Goal: Transaction & Acquisition: Obtain resource

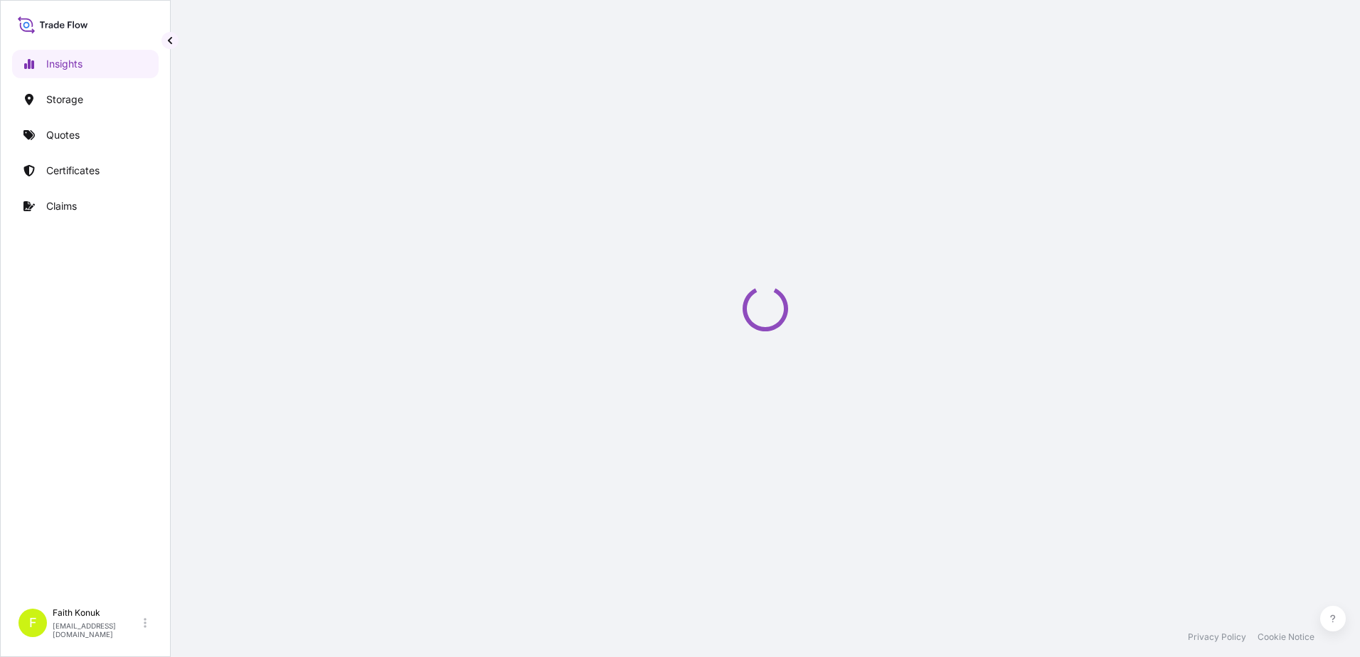
select select "2025"
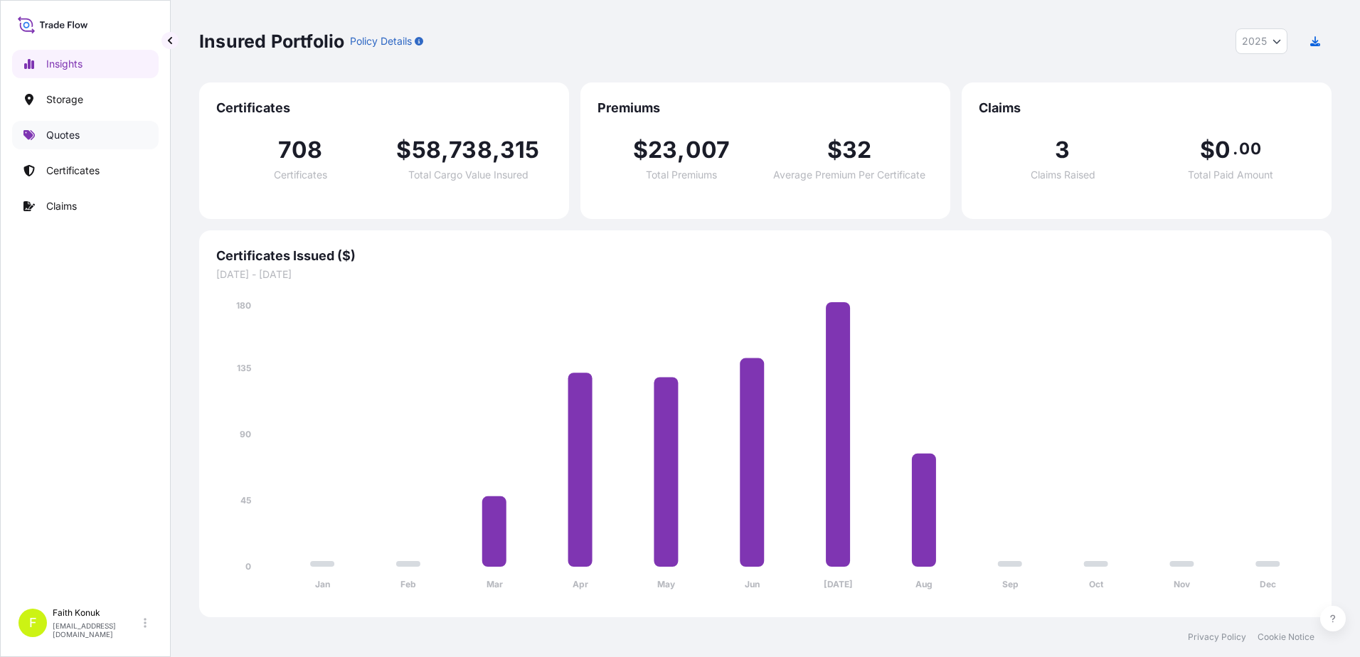
click at [88, 137] on link "Quotes" at bounding box center [85, 135] width 147 height 28
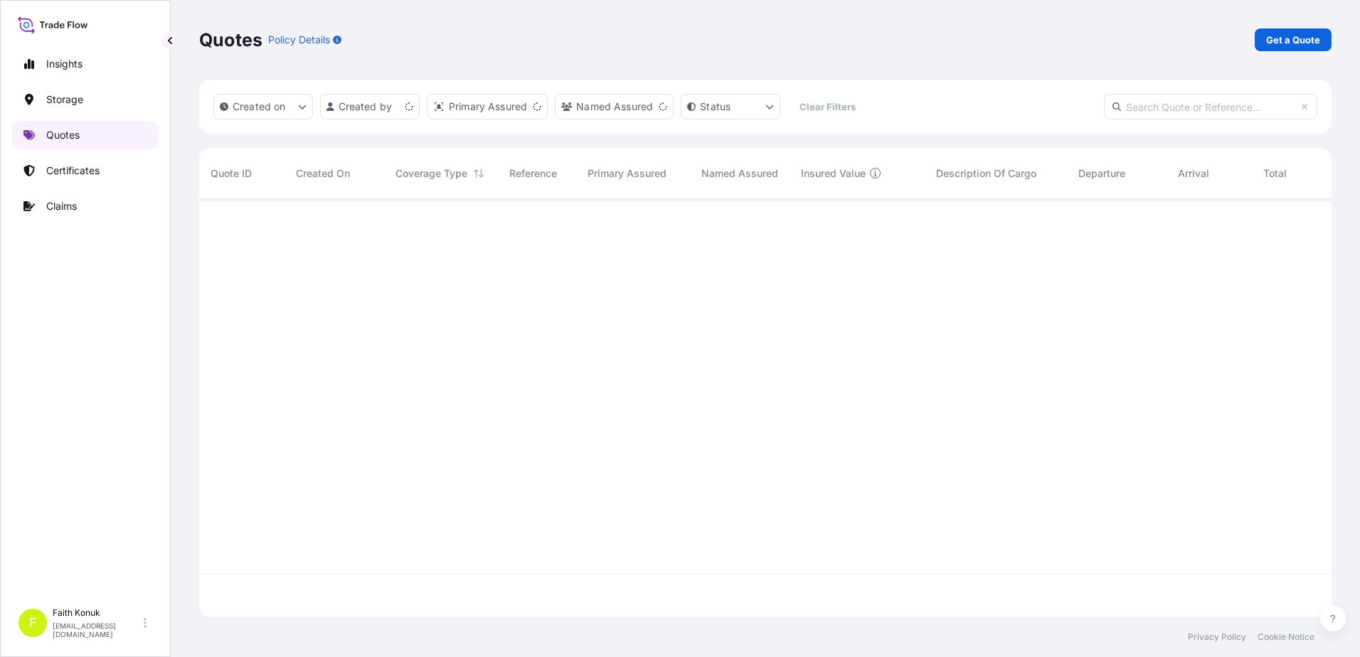
scroll to position [415, 1122]
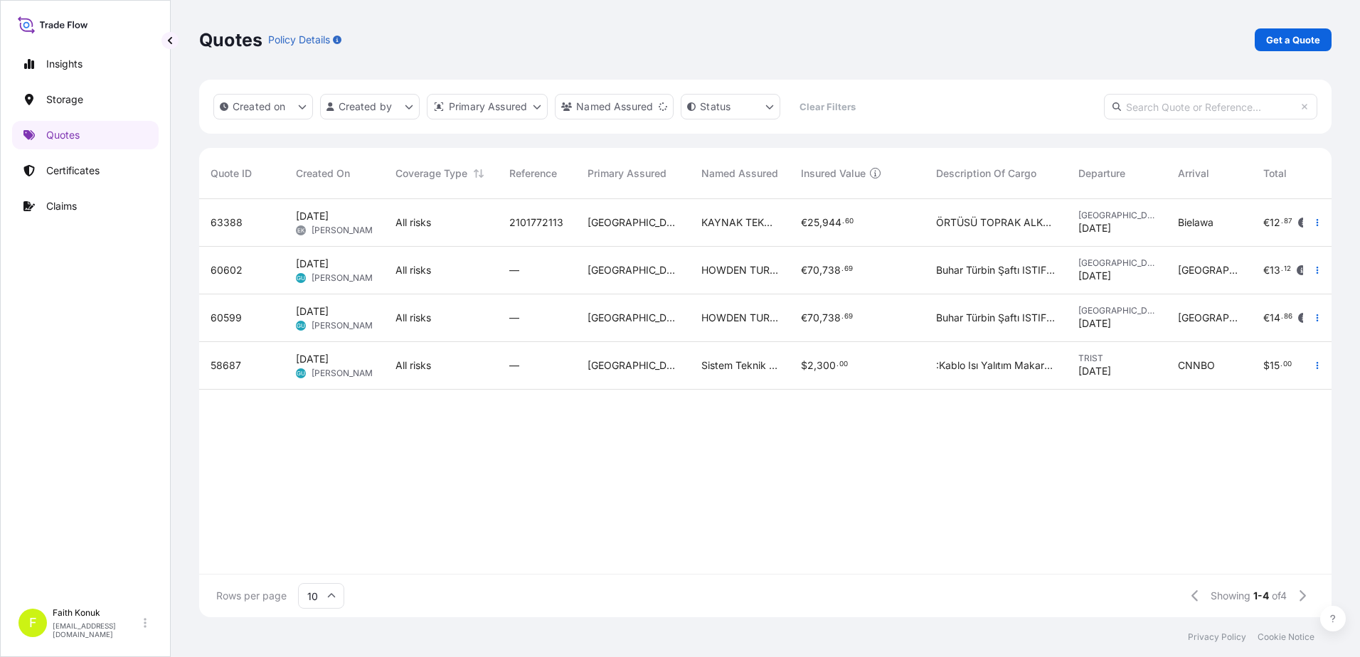
click at [1144, 105] on input "text" at bounding box center [1210, 107] width 213 height 26
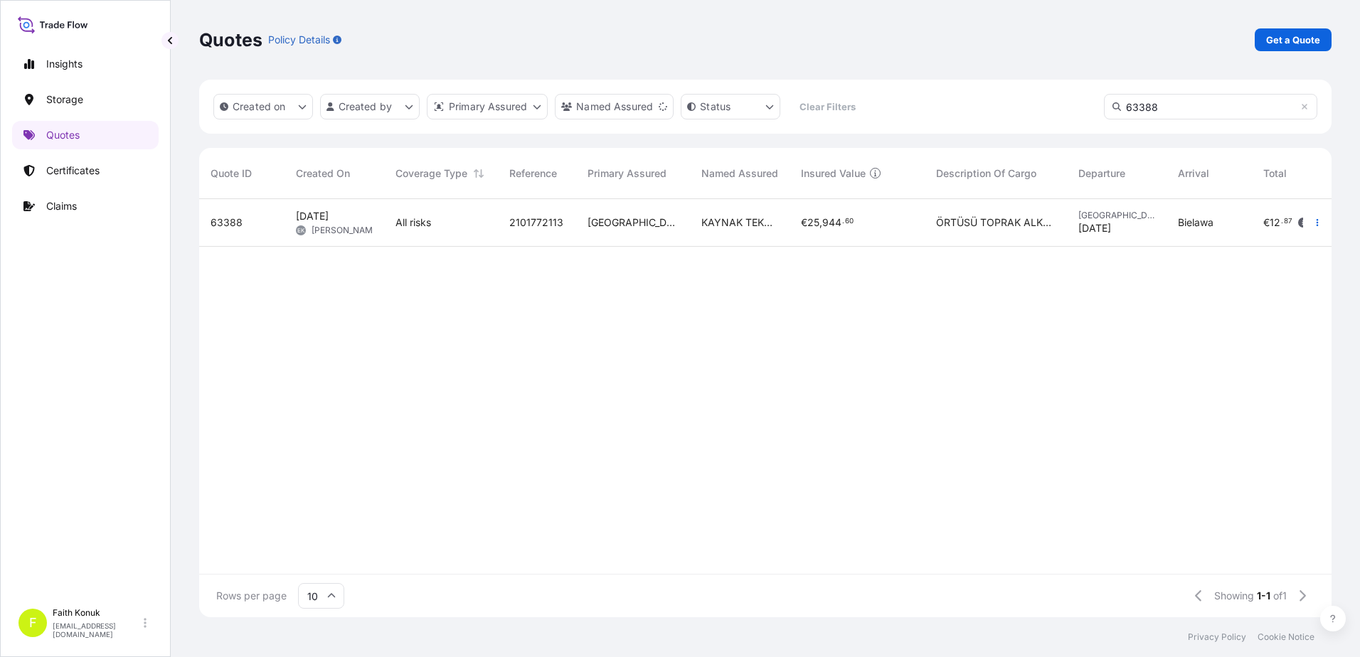
type input "63388"
click at [440, 216] on div "All risks" at bounding box center [440, 223] width 91 height 14
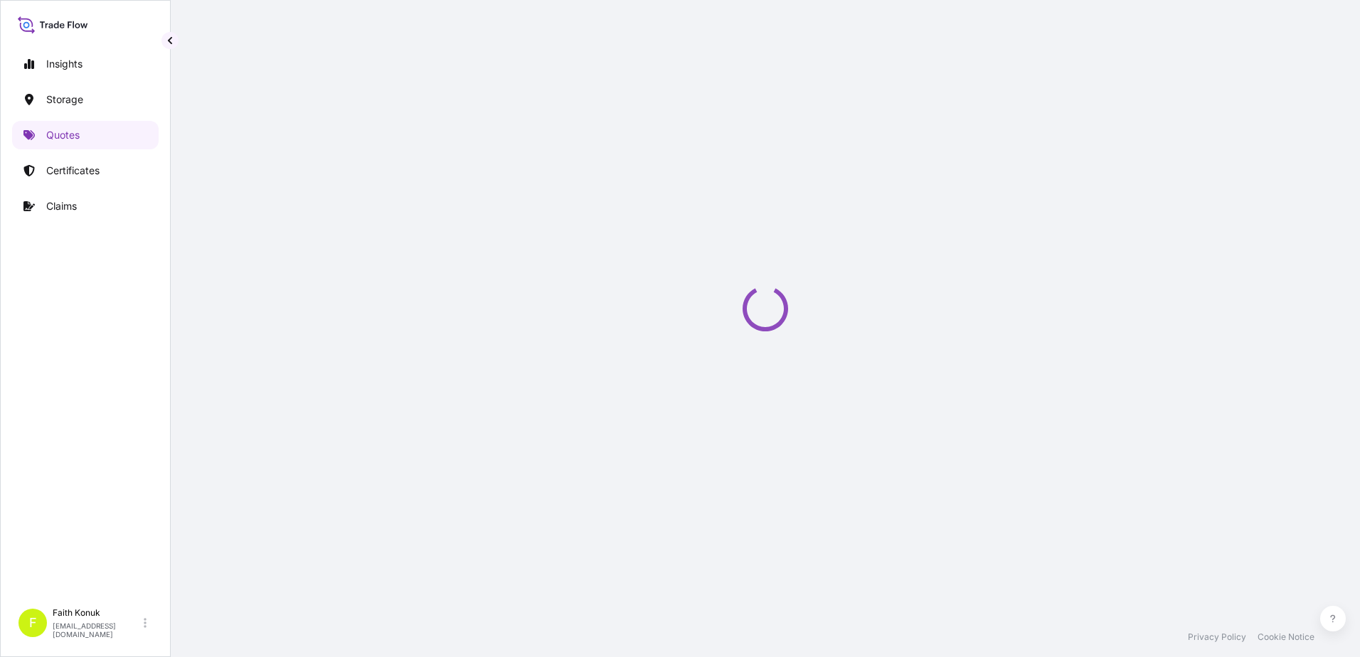
select select "Inland"
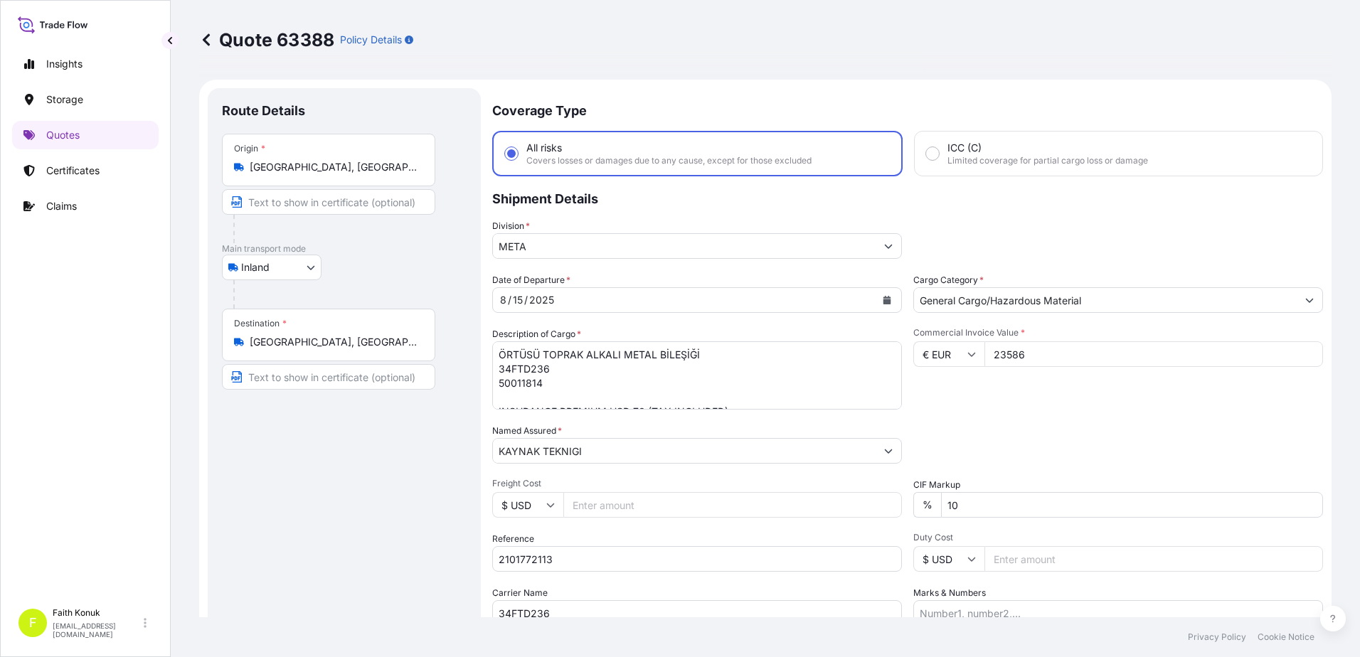
click at [385, 528] on div "Route Details Place of loading Road / Inland Road / Inland Origin * [GEOGRAPHIC…" at bounding box center [344, 409] width 245 height 615
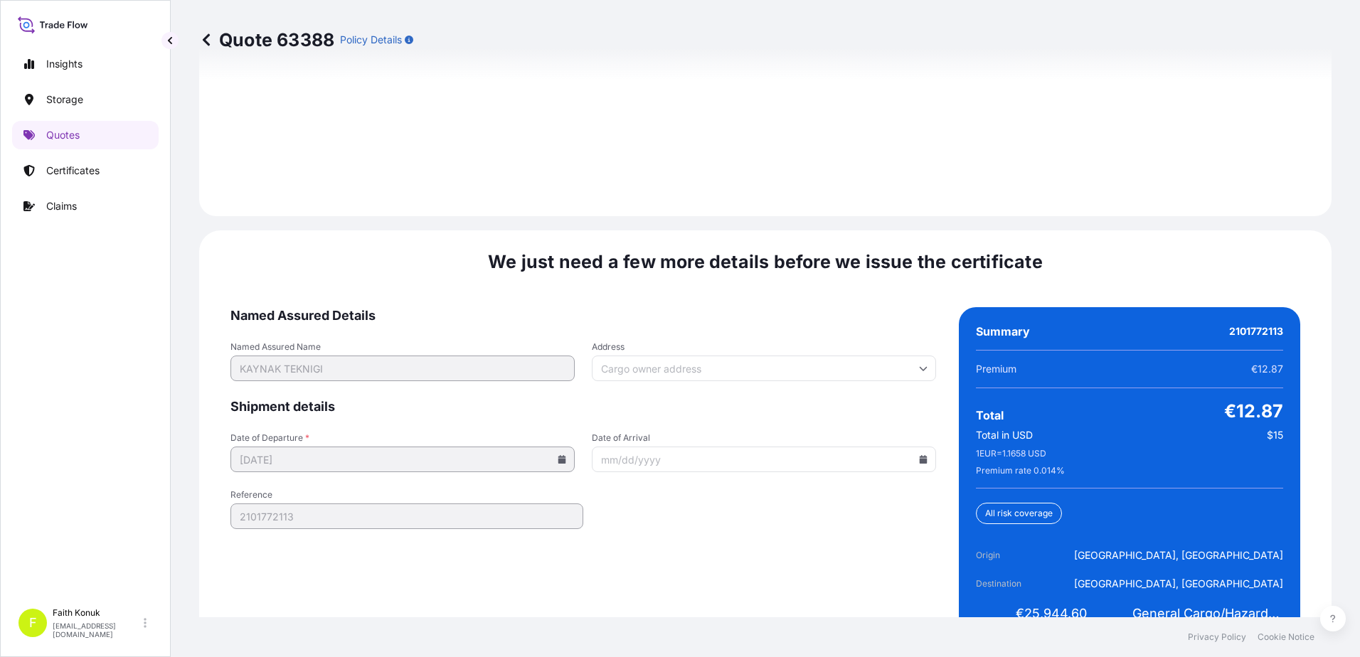
scroll to position [2098, 0]
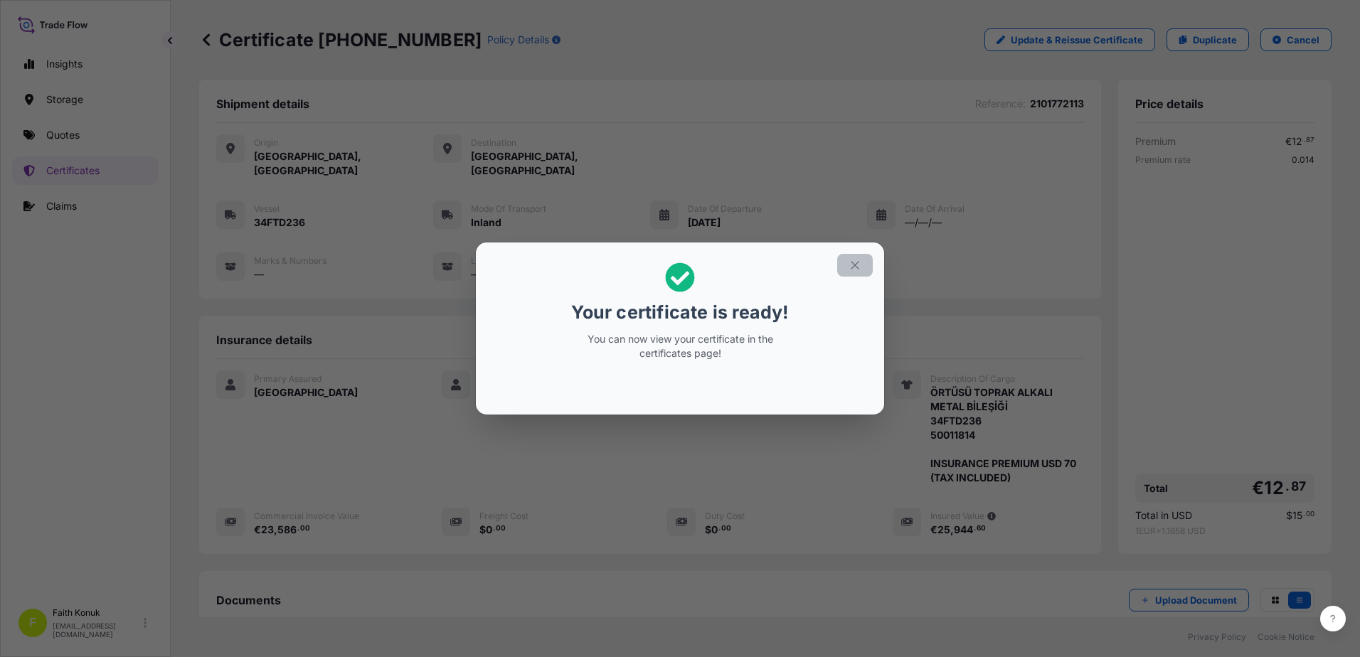
click at [859, 259] on icon "button" at bounding box center [855, 265] width 13 height 13
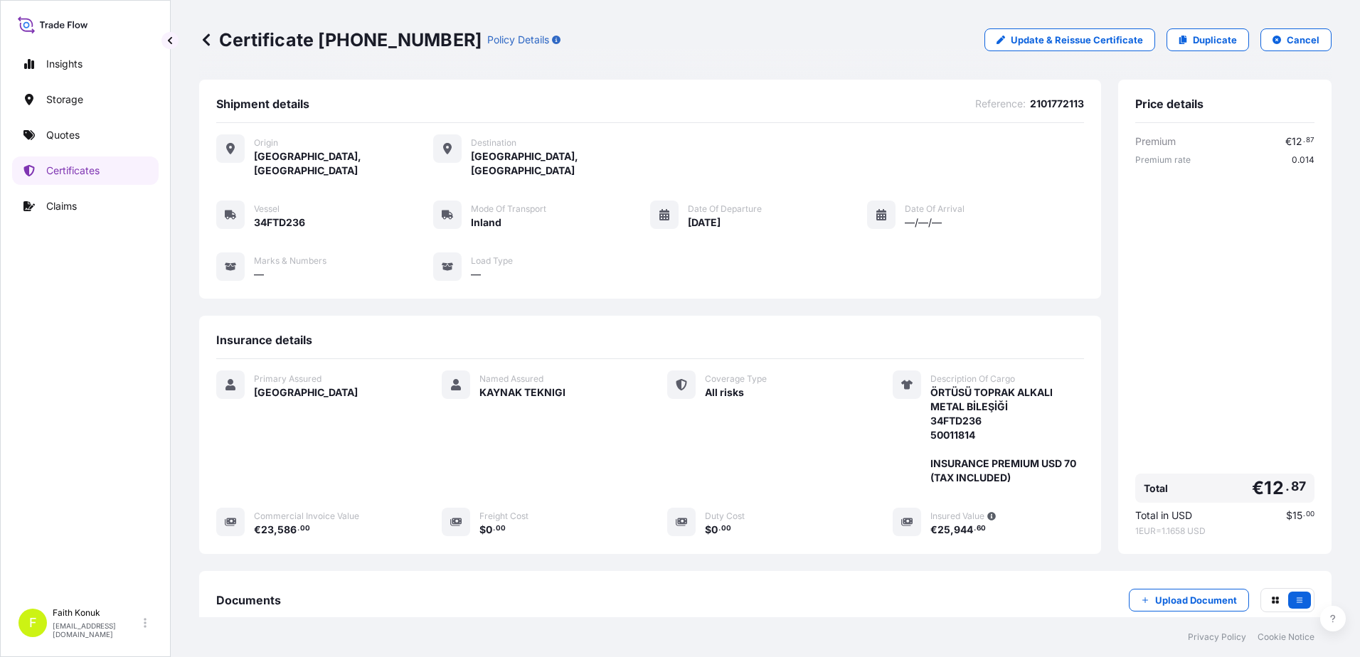
scroll to position [161, 0]
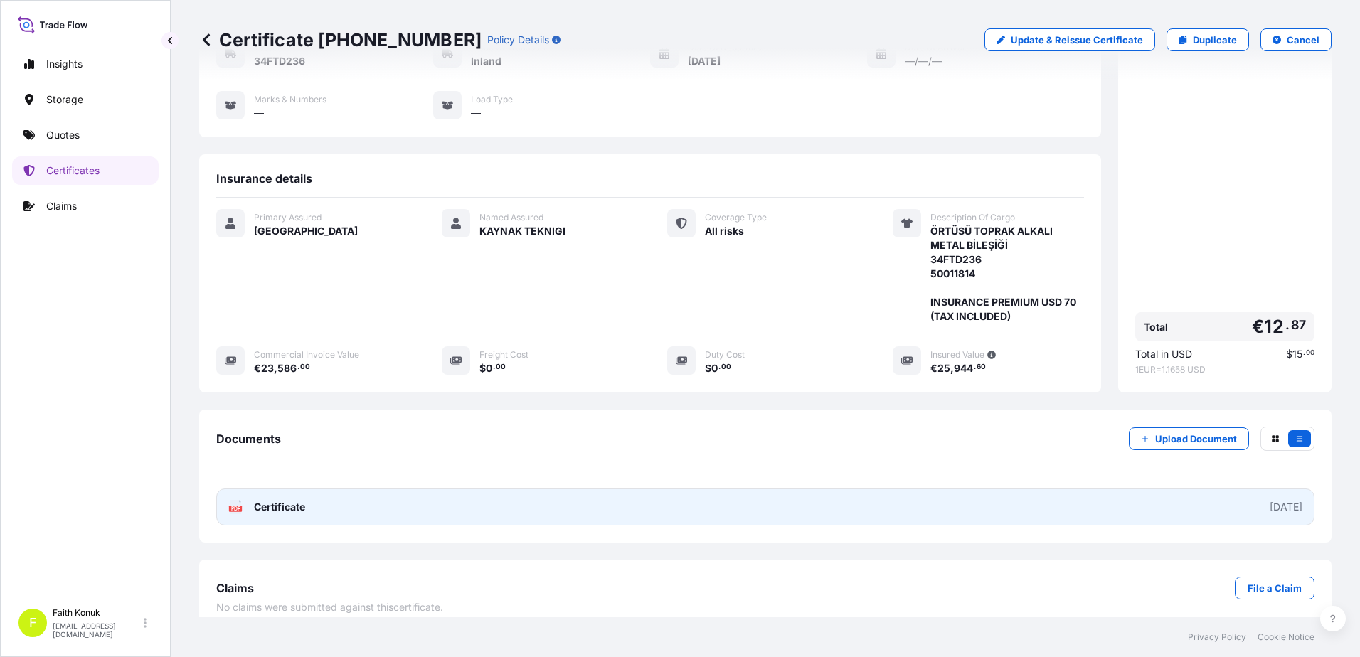
click at [253, 500] on div "PDF Certificate" at bounding box center [266, 507] width 77 height 14
